Goal: Task Accomplishment & Management: Manage account settings

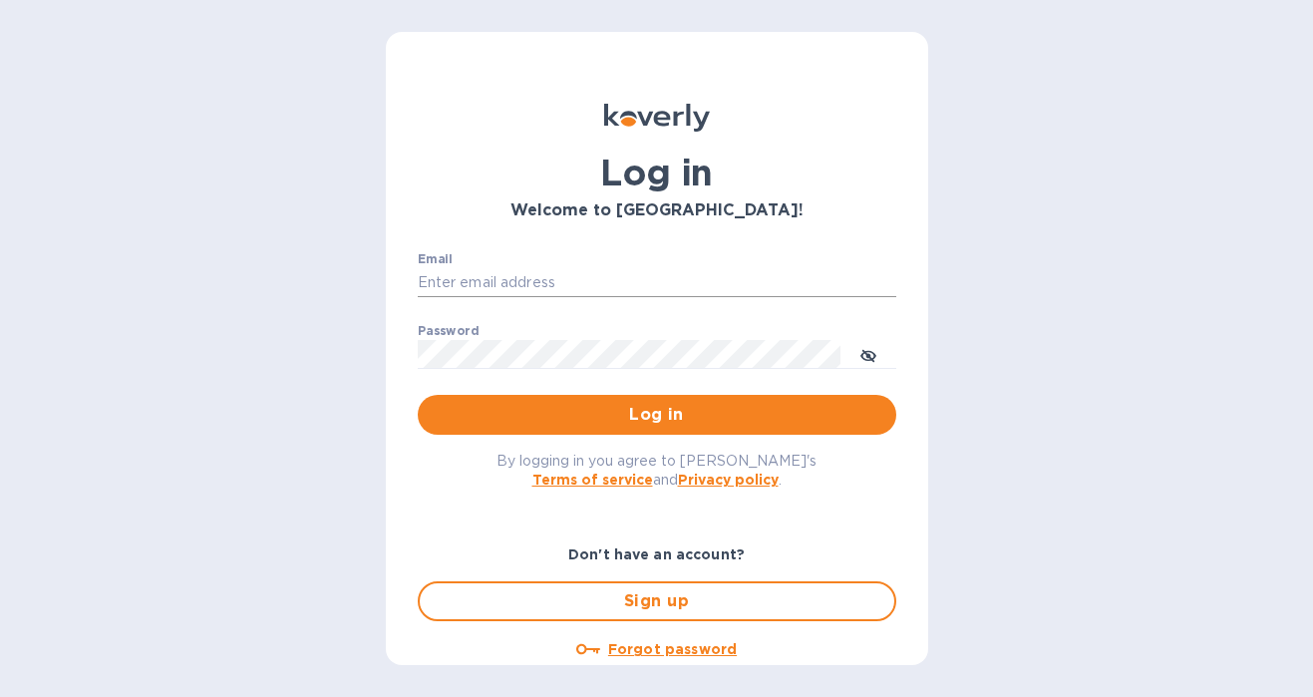
click at [599, 284] on input "Email" at bounding box center [657, 283] width 479 height 30
type input "[PERSON_NAME][EMAIL_ADDRESS][PERSON_NAME][DOMAIN_NAME]"
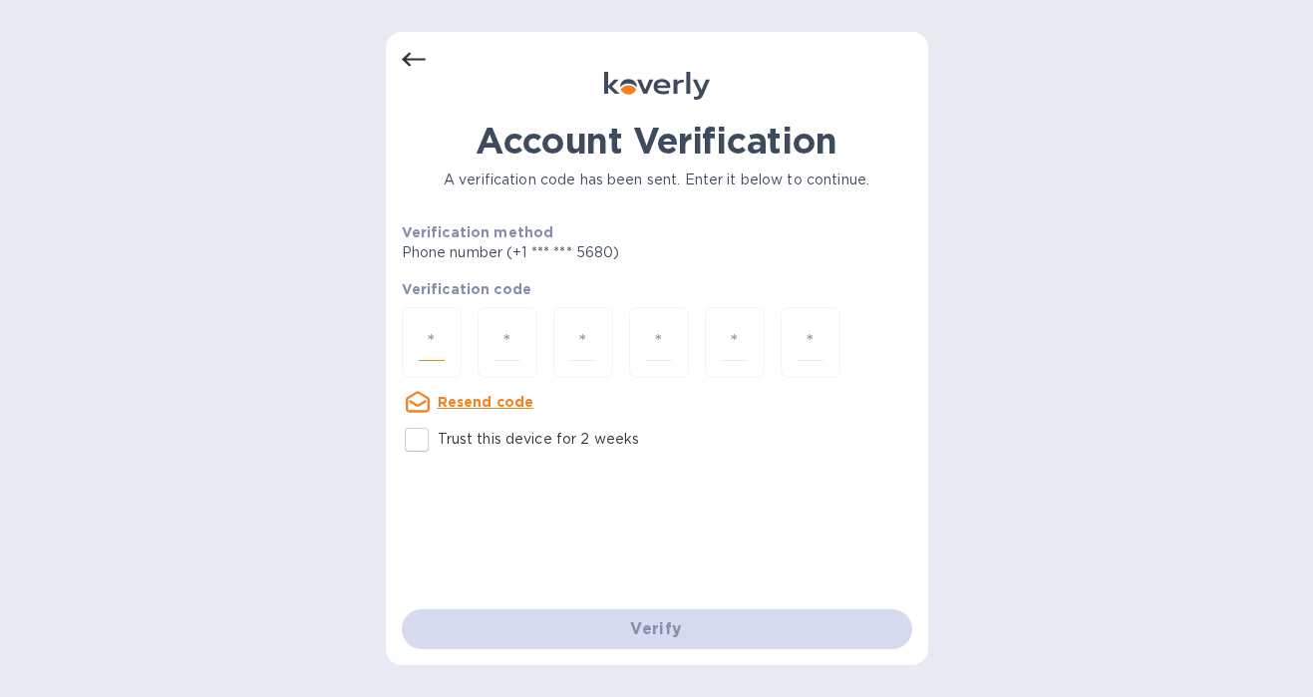
click at [419, 345] on input "number" at bounding box center [432, 342] width 26 height 37
click at [418, 447] on input "Trust this device for 2 weeks" at bounding box center [417, 440] width 42 height 42
checkbox input "true"
click at [424, 353] on input "number" at bounding box center [432, 342] width 26 height 37
type input "4"
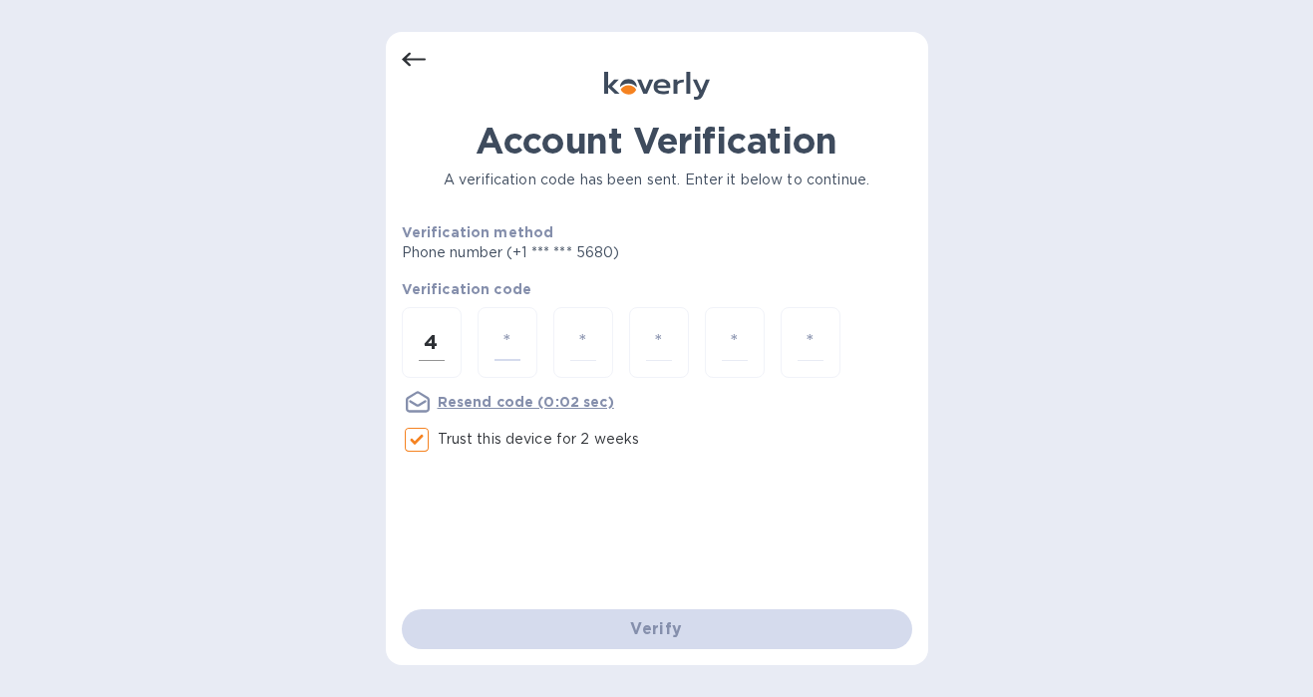
type input "7"
type input "9"
type input "3"
type input "6"
type input "4"
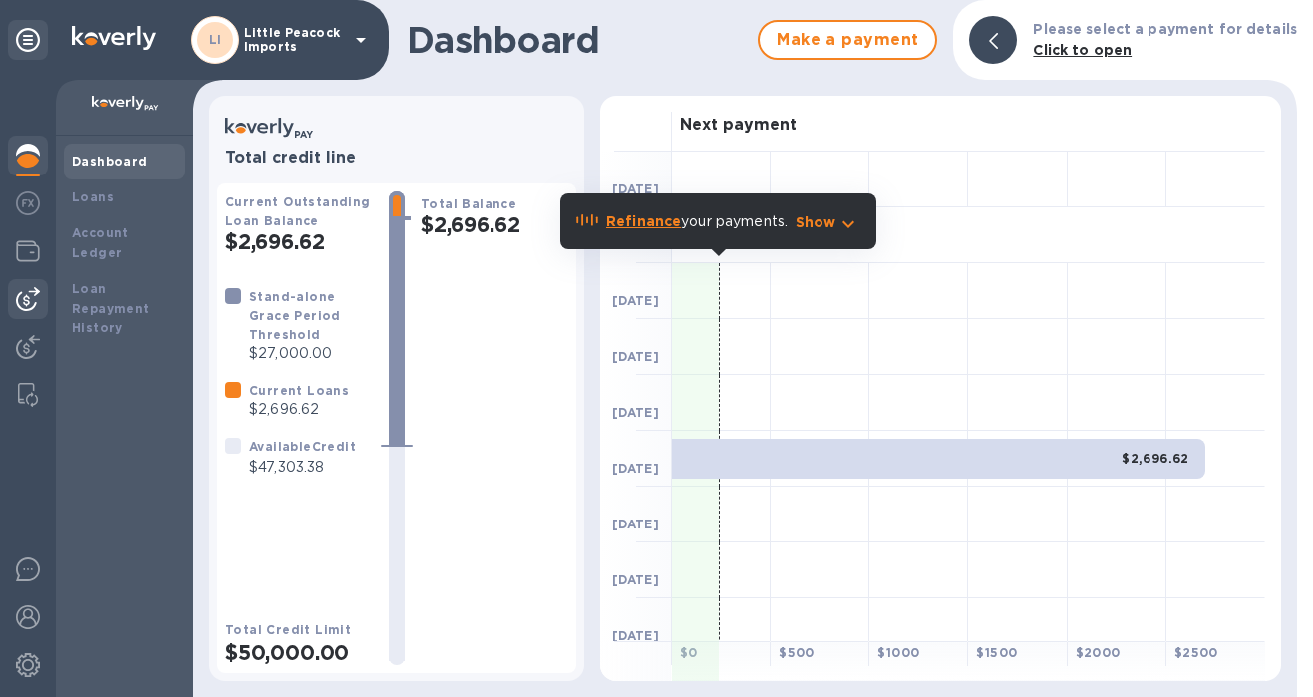
click at [23, 304] on img at bounding box center [28, 299] width 24 height 24
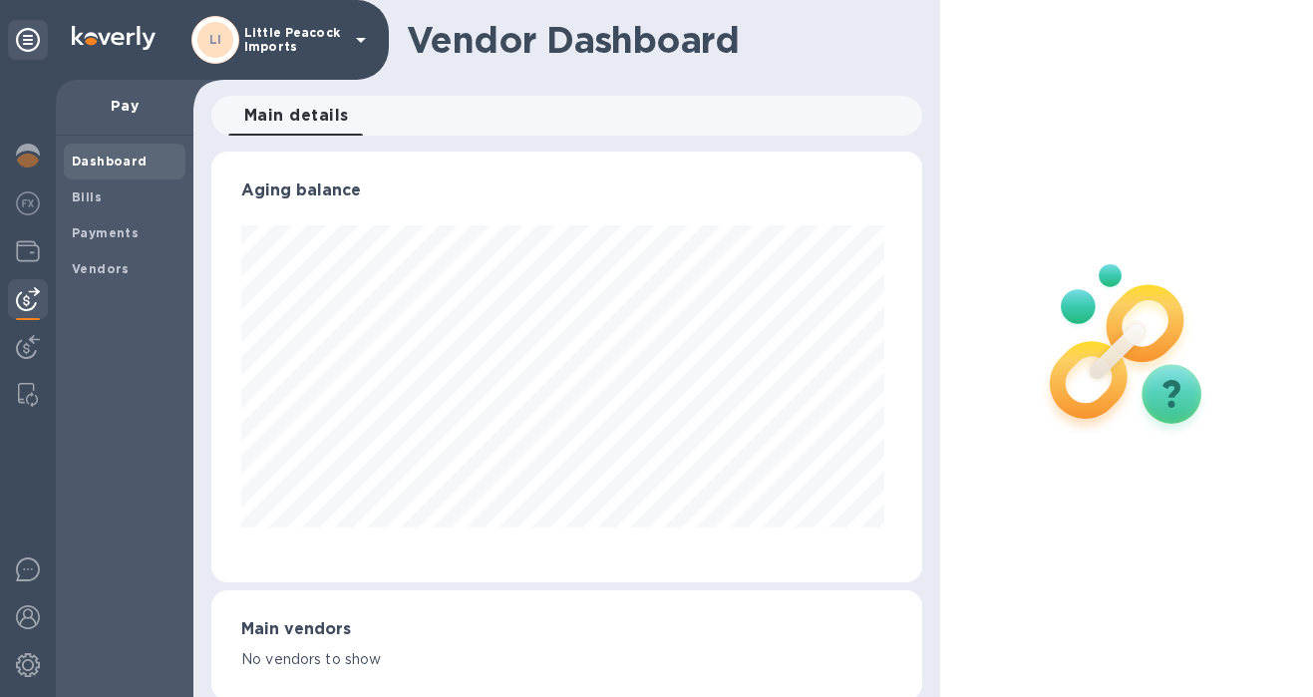
scroll to position [431, 703]
click at [160, 192] on span "Bills" at bounding box center [125, 197] width 106 height 20
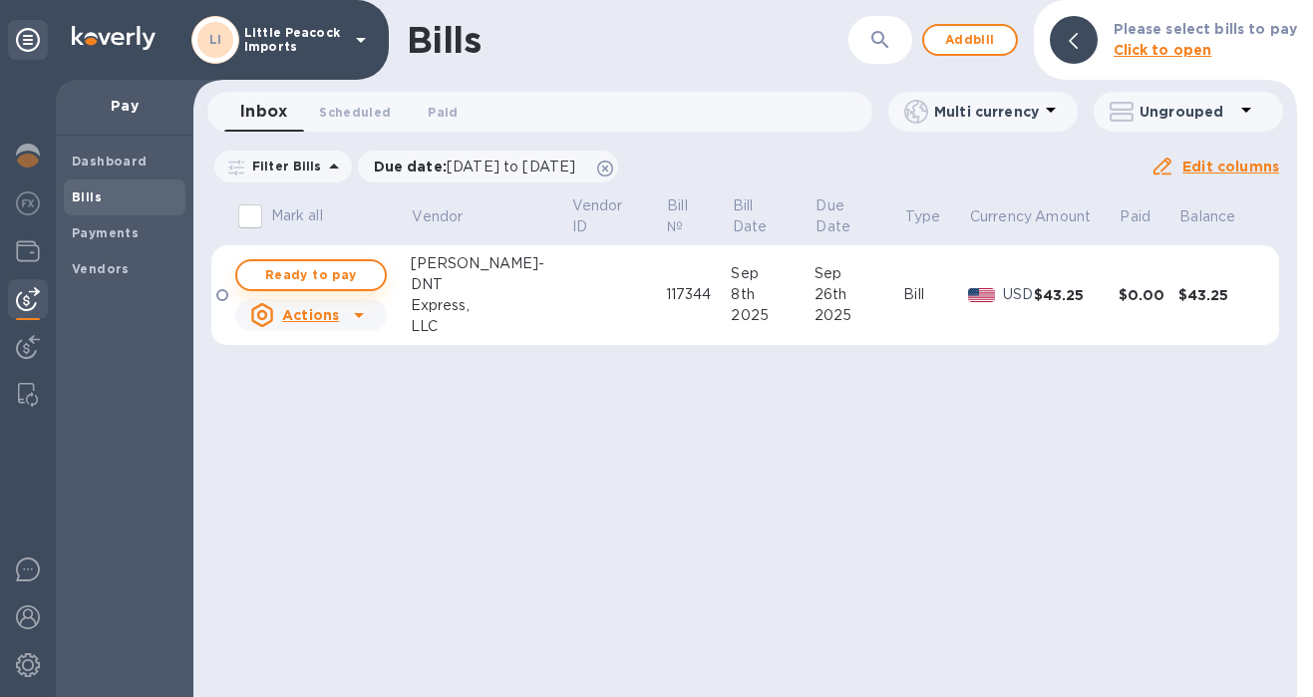
click at [330, 263] on span "Ready to pay" at bounding box center [311, 275] width 116 height 24
click at [354, 279] on span "Ready to pay" at bounding box center [311, 275] width 116 height 24
checkbox input "true"
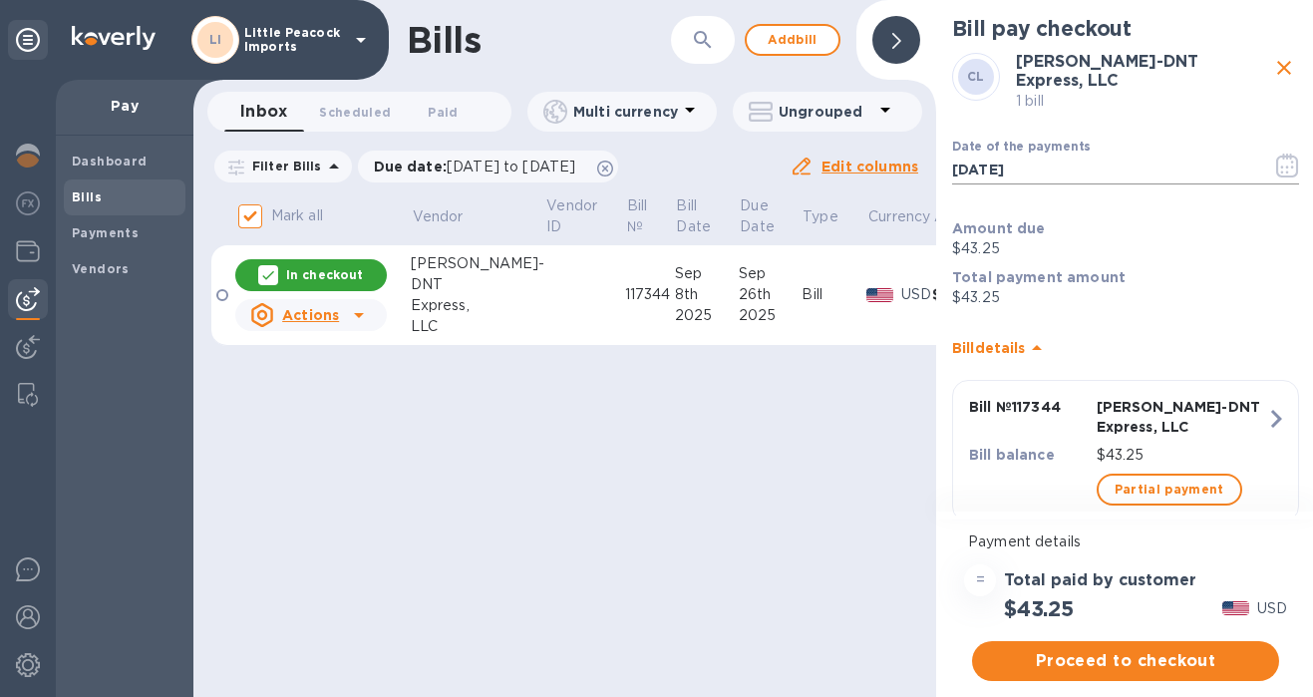
click at [1021, 162] on input "[DATE]" at bounding box center [1104, 171] width 304 height 30
click at [1278, 156] on icon "button" at bounding box center [1287, 166] width 23 height 24
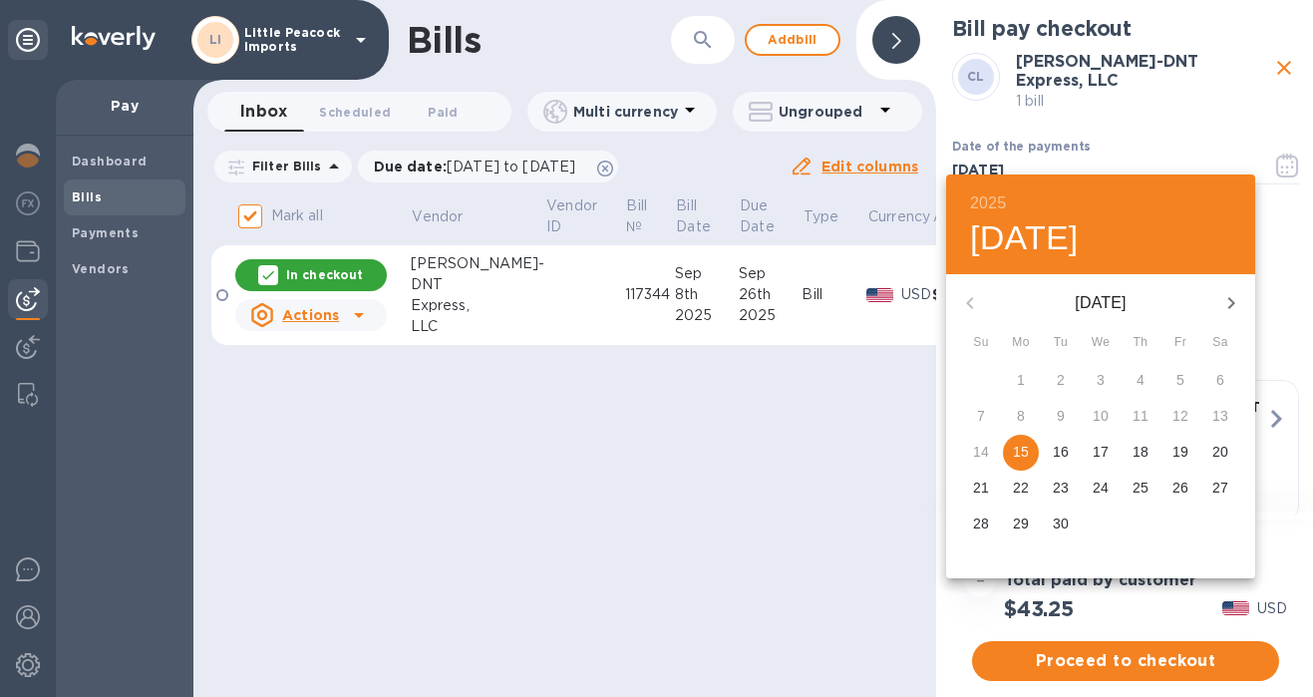
click at [1027, 525] on p "29" at bounding box center [1021, 524] width 16 height 20
type input "[DATE]"
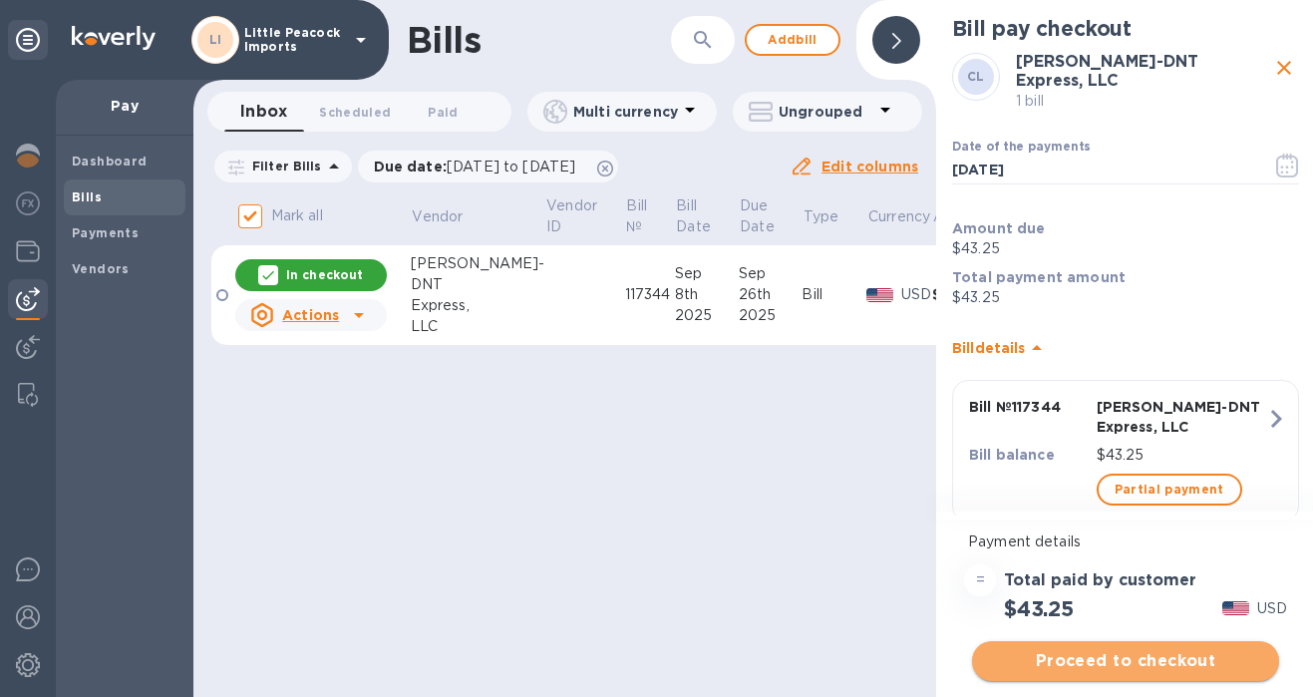
click at [1156, 659] on span "Proceed to checkout" at bounding box center [1125, 661] width 275 height 24
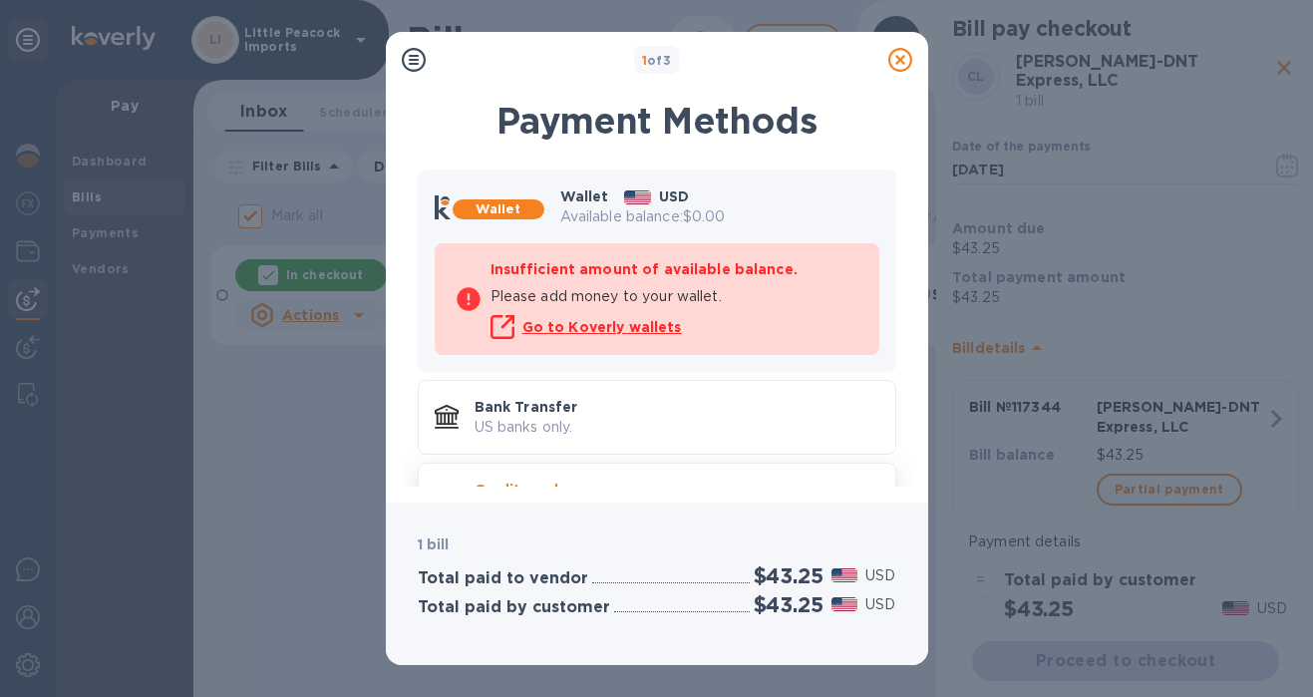
scroll to position [60, 0]
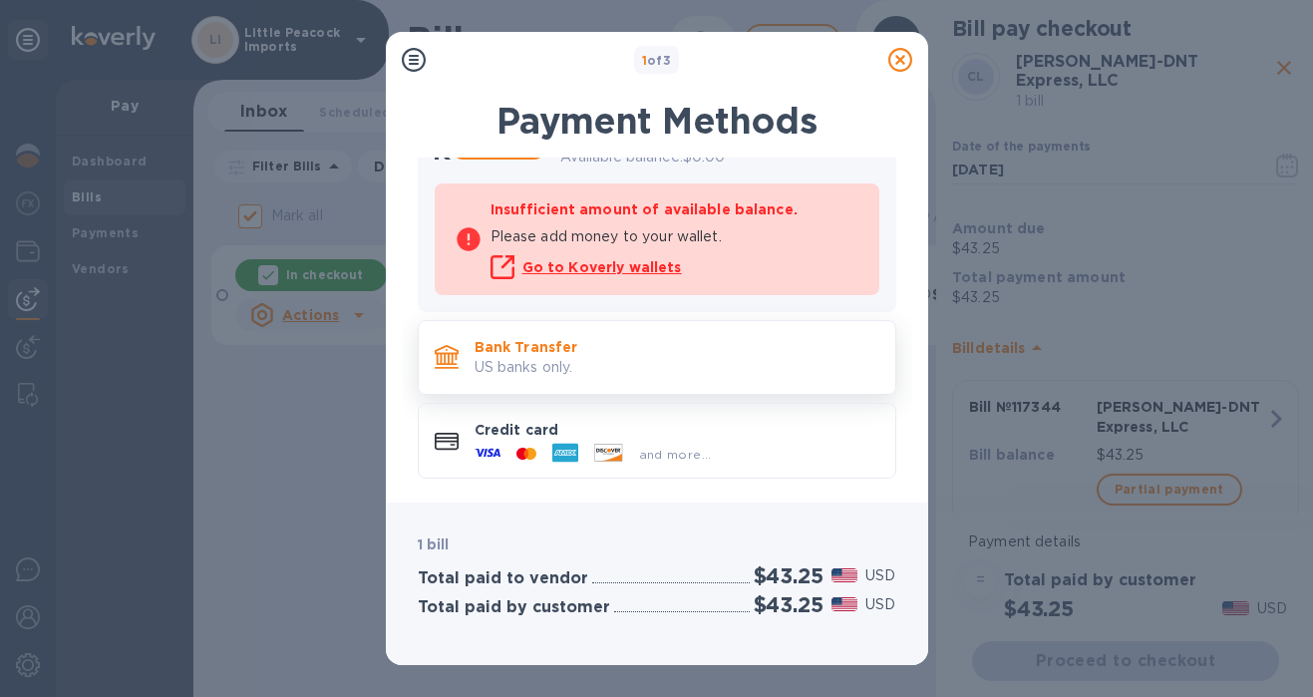
click at [634, 341] on p "Bank Transfer" at bounding box center [677, 347] width 405 height 20
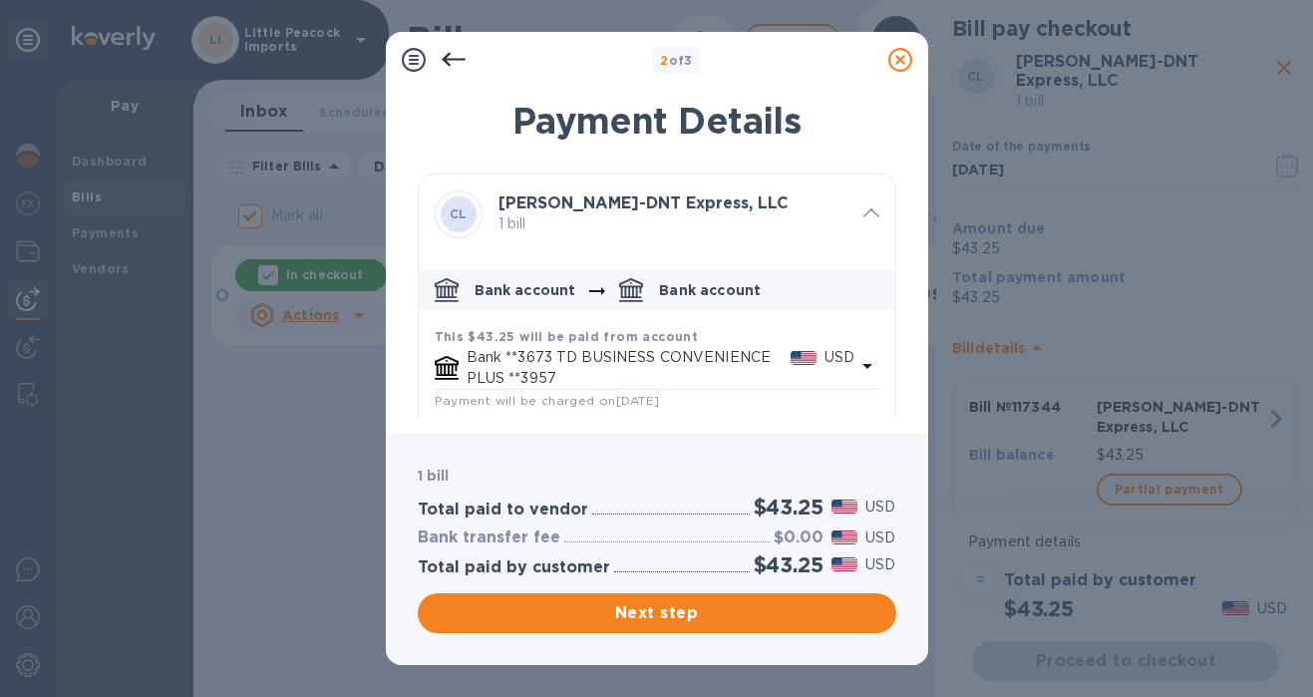
scroll to position [99, 0]
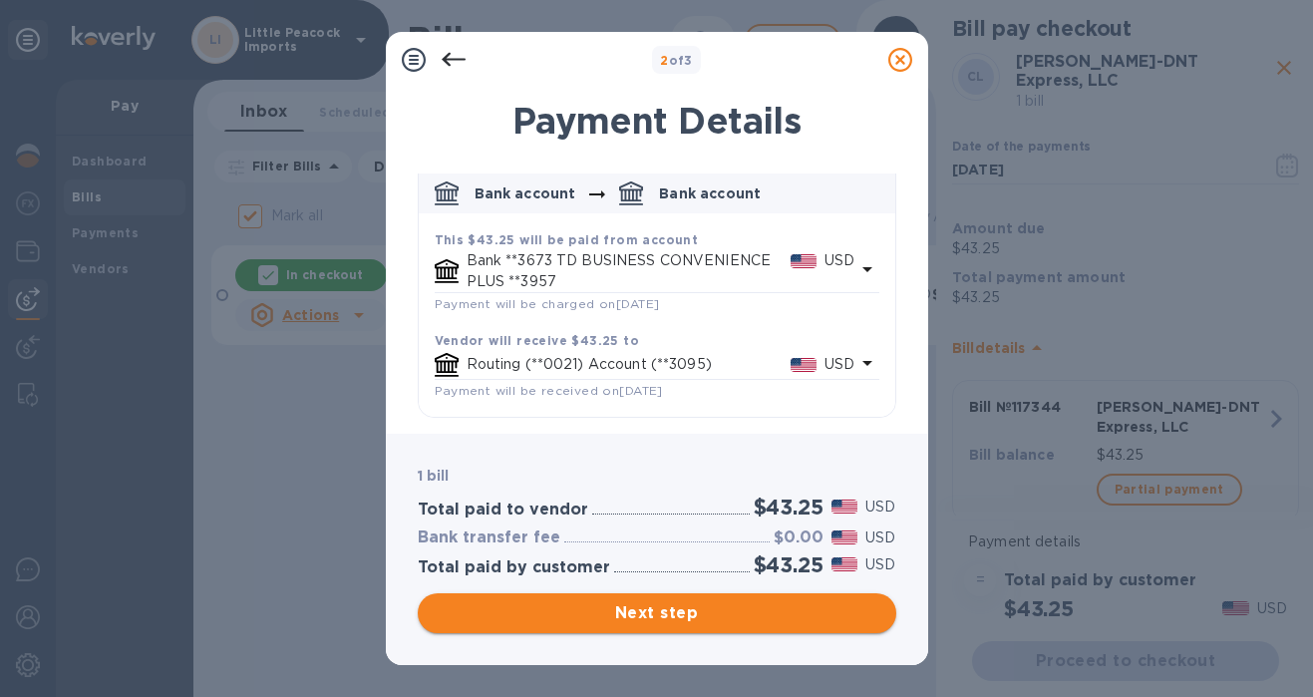
click at [718, 626] on button "Next step" at bounding box center [657, 613] width 479 height 40
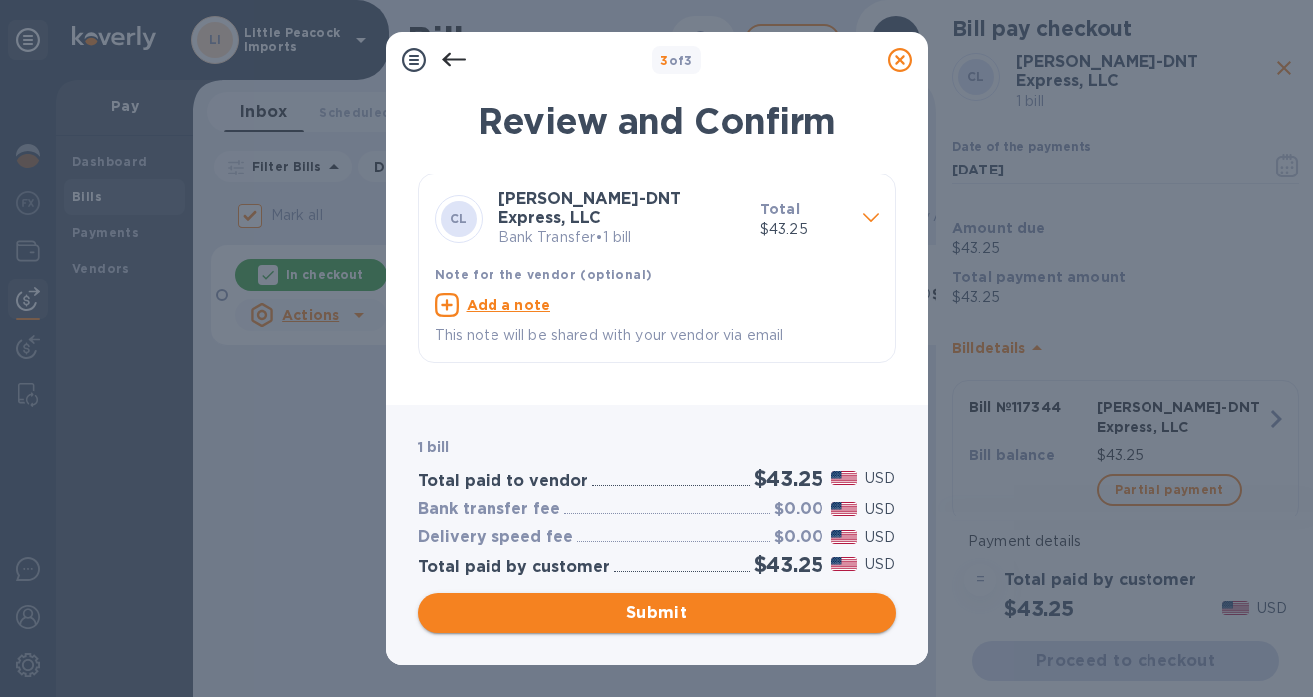
click at [681, 612] on span "Submit" at bounding box center [657, 613] width 447 height 24
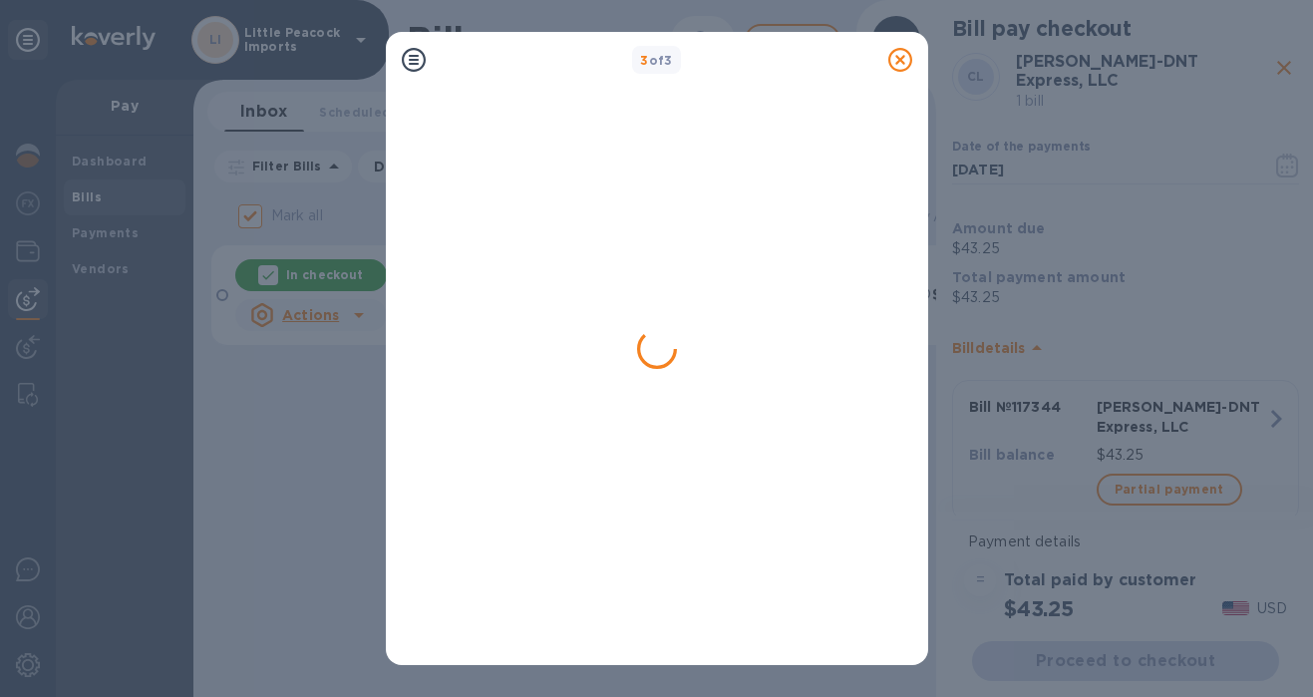
checkbox input "false"
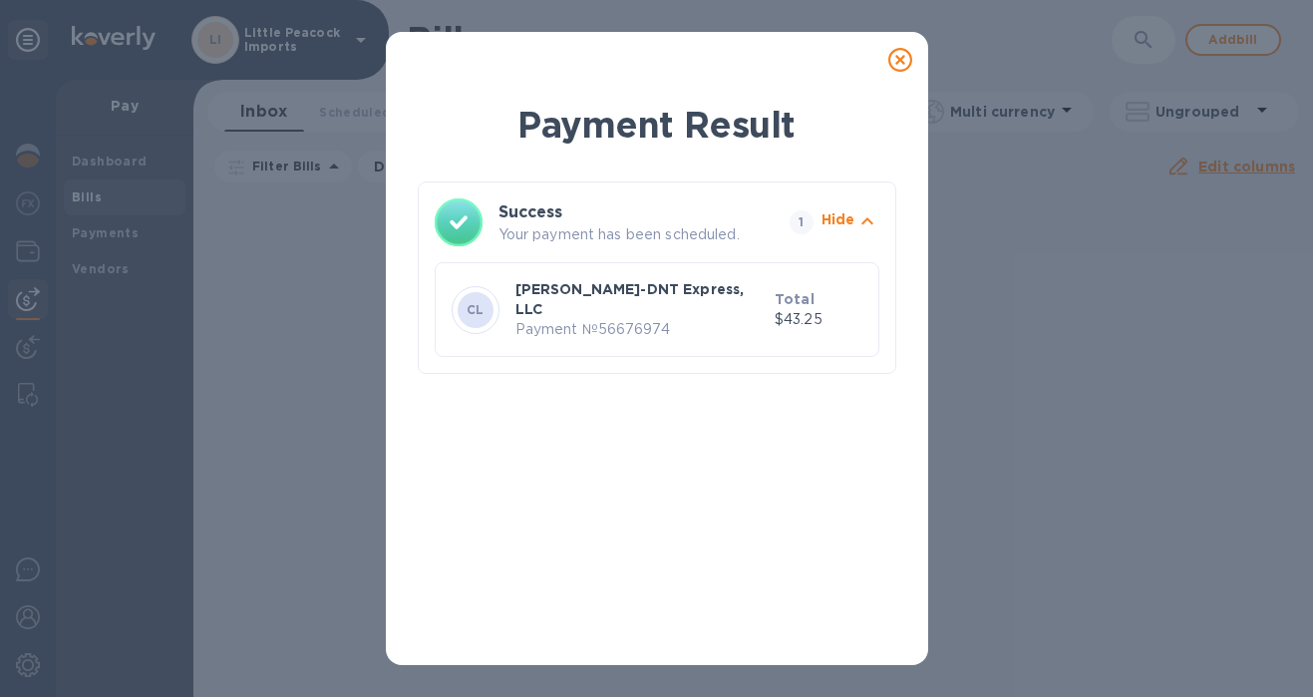
click at [897, 65] on icon at bounding box center [900, 60] width 24 height 24
